Goal: Task Accomplishment & Management: Complete application form

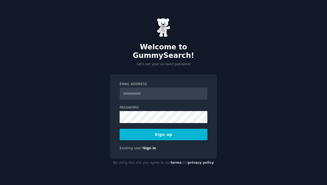
click at [145, 92] on input "Email Address" at bounding box center [164, 93] width 88 height 12
type input "**********"
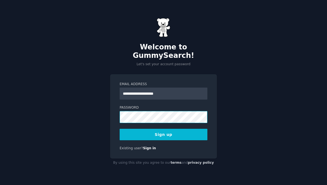
click at [120, 129] on button "Sign up" at bounding box center [164, 134] width 88 height 11
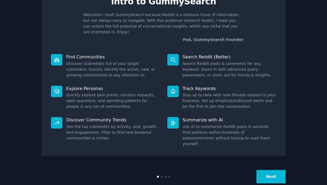
click at [274, 170] on button "Next" at bounding box center [270, 176] width 29 height 13
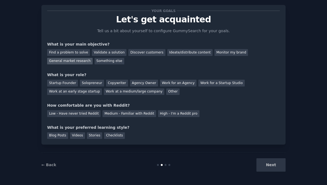
click at [75, 58] on div "General market research" at bounding box center [70, 61] width 46 height 7
click at [101, 64] on div "Something else" at bounding box center [110, 61] width 30 height 7
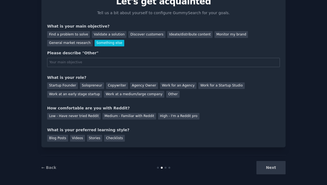
click at [77, 47] on div "Your goals Let's get acquainted Tell us a bit about yourself to configure Gummy…" at bounding box center [163, 67] width 233 height 149
click at [80, 44] on div "General market research" at bounding box center [70, 43] width 46 height 7
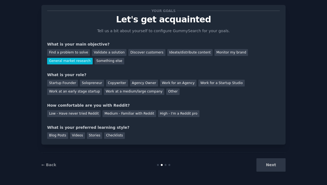
click at [267, 160] on div "Next" at bounding box center [244, 164] width 81 height 13
click at [160, 82] on div "Work for an Agency" at bounding box center [178, 83] width 37 height 7
click at [178, 114] on div "High - I'm a Reddit pro" at bounding box center [178, 113] width 41 height 7
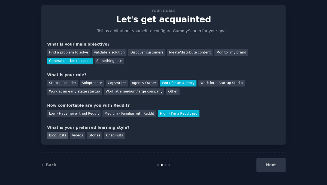
click at [65, 135] on div "Blog Posts" at bounding box center [57, 135] width 21 height 7
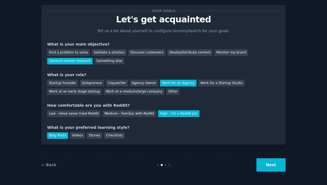
click at [272, 165] on button "Next" at bounding box center [270, 164] width 29 height 13
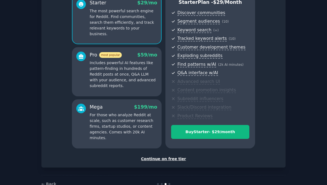
scroll to position [69, 0]
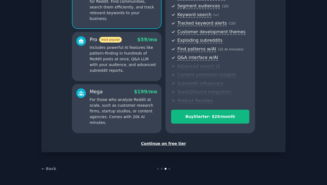
click at [178, 143] on div "Continue on free tier" at bounding box center [163, 144] width 233 height 6
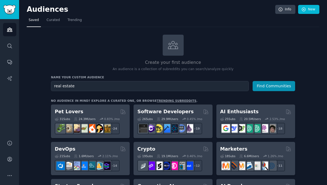
type input "real estate"
click at [253, 81] on button "Find Communities" at bounding box center [274, 86] width 43 height 10
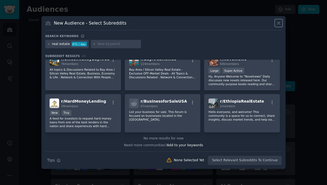
scroll to position [260, 0]
click at [280, 22] on icon at bounding box center [279, 23] width 6 height 6
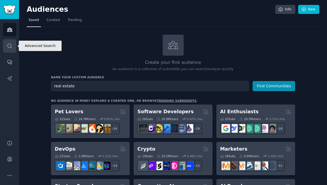
click at [13, 48] on link "Search" at bounding box center [9, 45] width 13 height 13
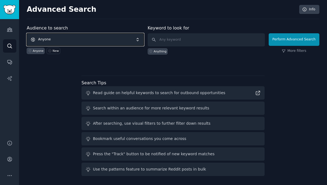
click at [107, 37] on span "Anyone" at bounding box center [85, 39] width 117 height 13
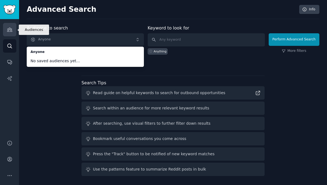
click at [7, 36] on div "Audiences Search Conversations AI Reports" at bounding box center [9, 76] width 19 height 114
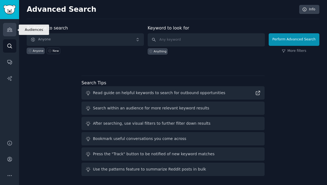
click at [10, 35] on link "Audiences" at bounding box center [9, 29] width 13 height 13
